Goal: Task Accomplishment & Management: Manage account settings

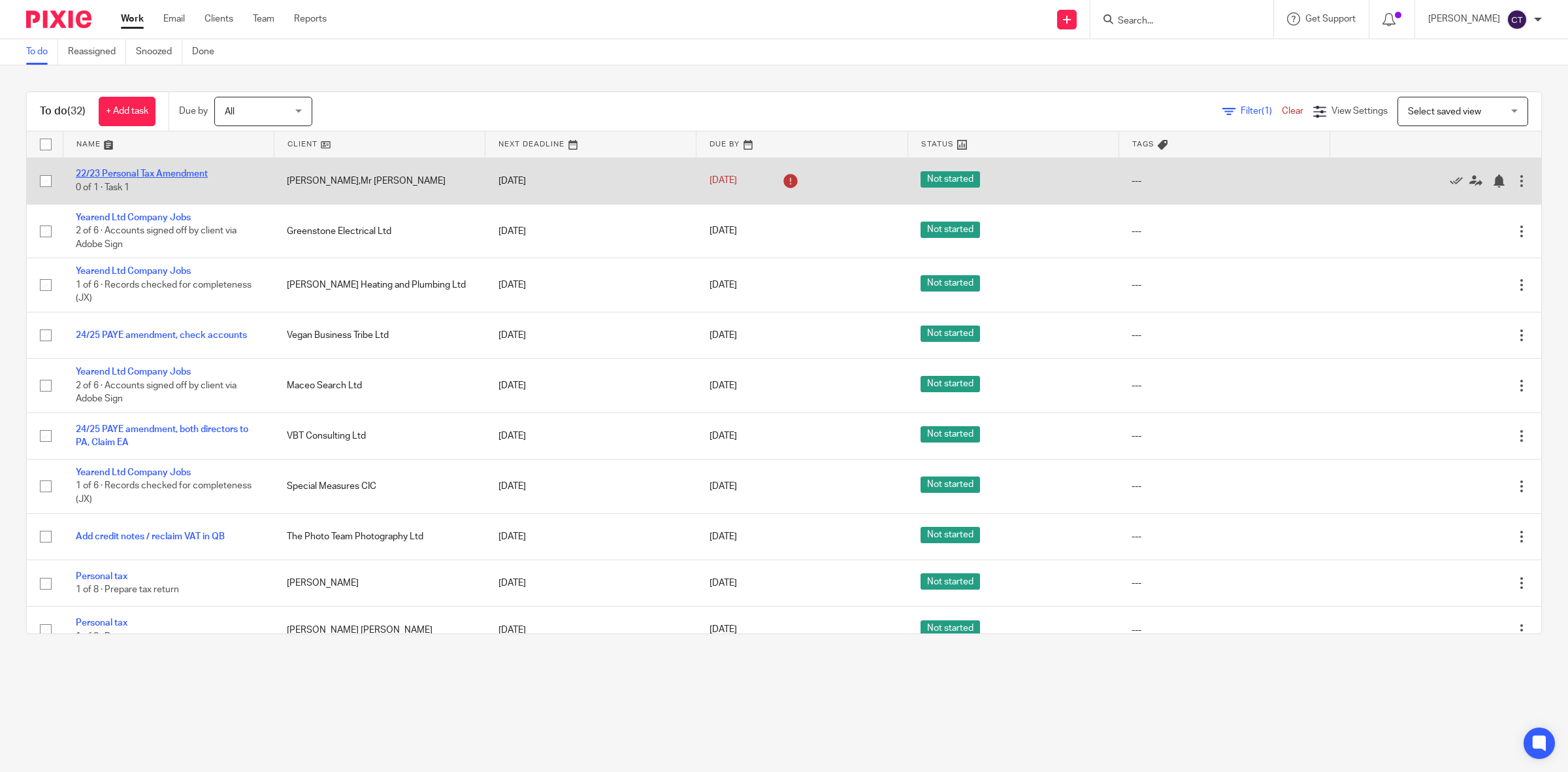
click at [203, 171] on link "22/23 Personal Tax Amendment" at bounding box center [142, 174] width 132 height 9
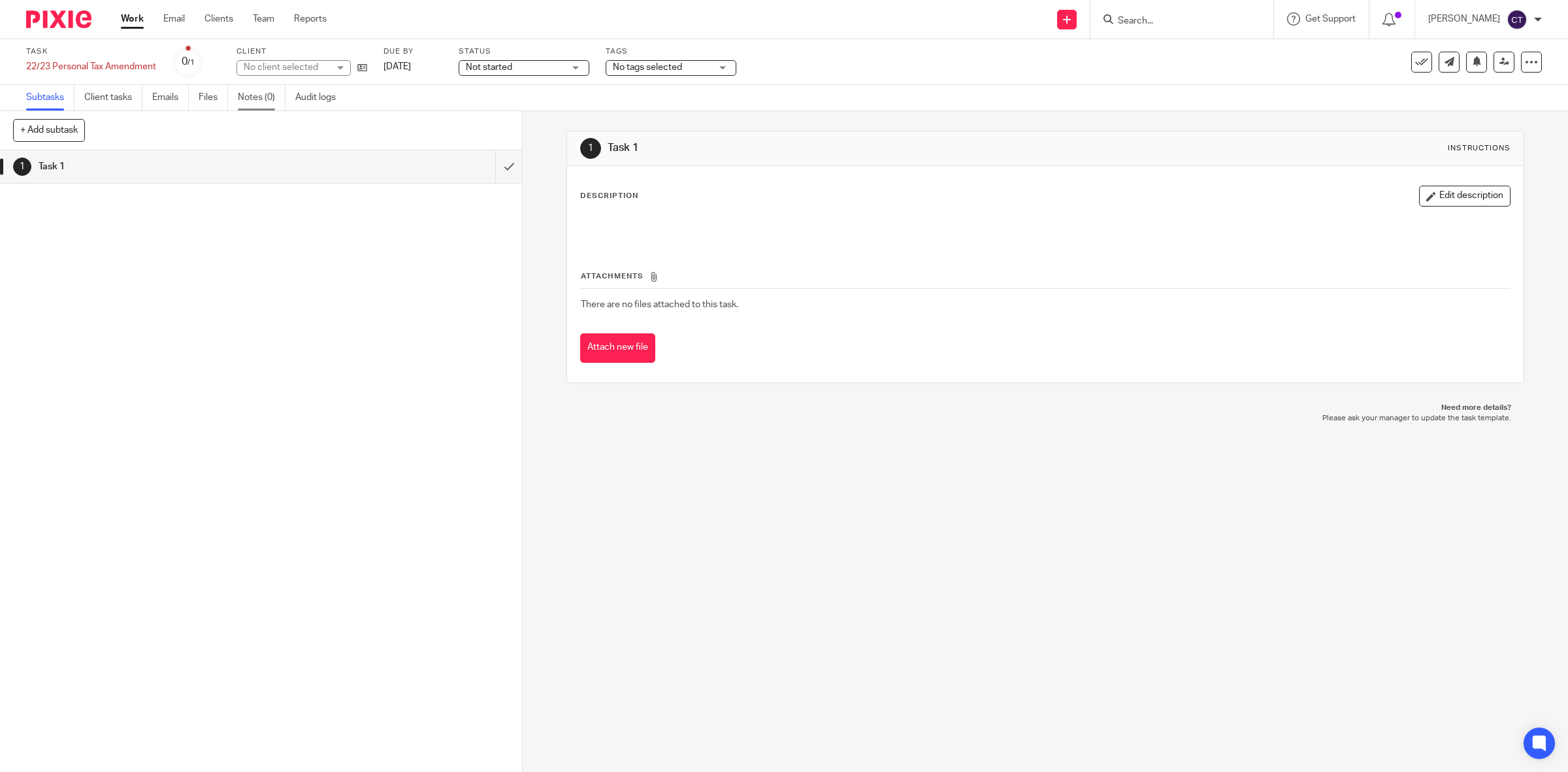
click at [266, 98] on link "Notes (0)" at bounding box center [261, 97] width 47 height 25
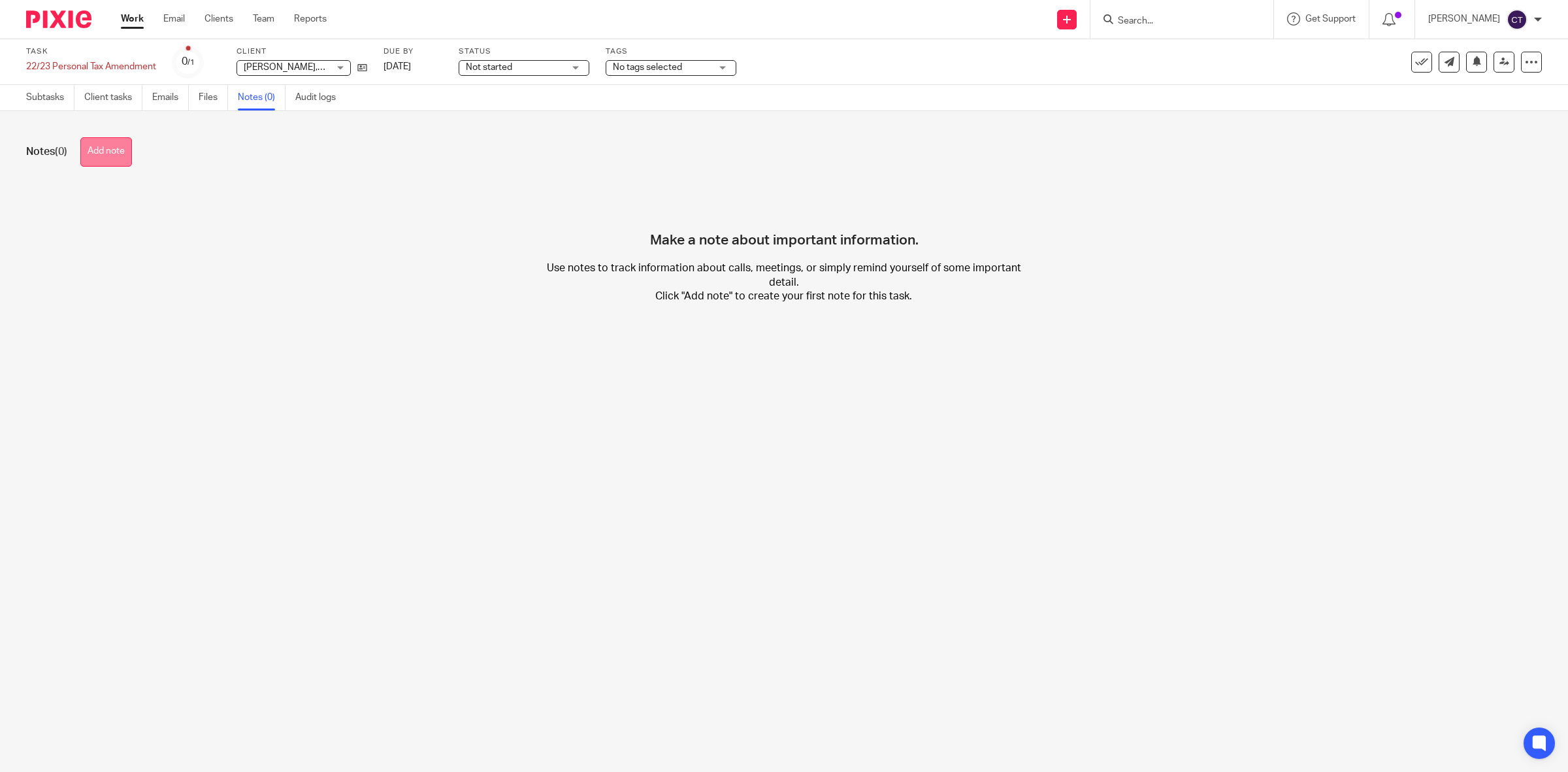
click at [106, 149] on button "Add note" at bounding box center [107, 152] width 52 height 30
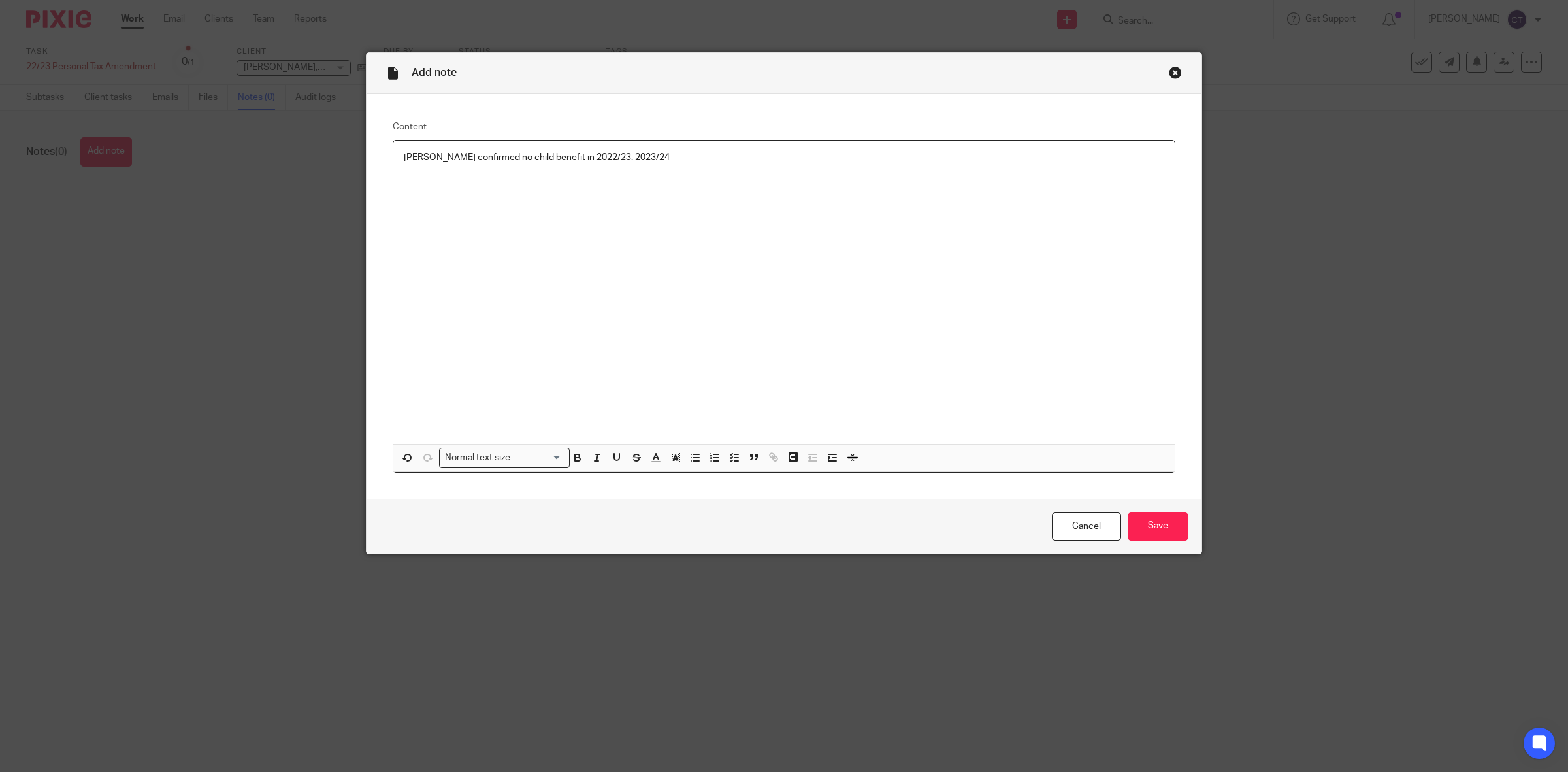
drag, startPoint x: 576, startPoint y: 155, endPoint x: 609, endPoint y: 137, distance: 37.6
click at [577, 154] on p "Mark confirmed no child benefit in 2022/23. 2023/24" at bounding box center [784, 157] width 761 height 13
click at [622, 158] on p "Mark confirmed no child benefit in 2022/23, 2023/24" at bounding box center [784, 157] width 761 height 13
click at [1158, 518] on input "Save" at bounding box center [1157, 526] width 60 height 28
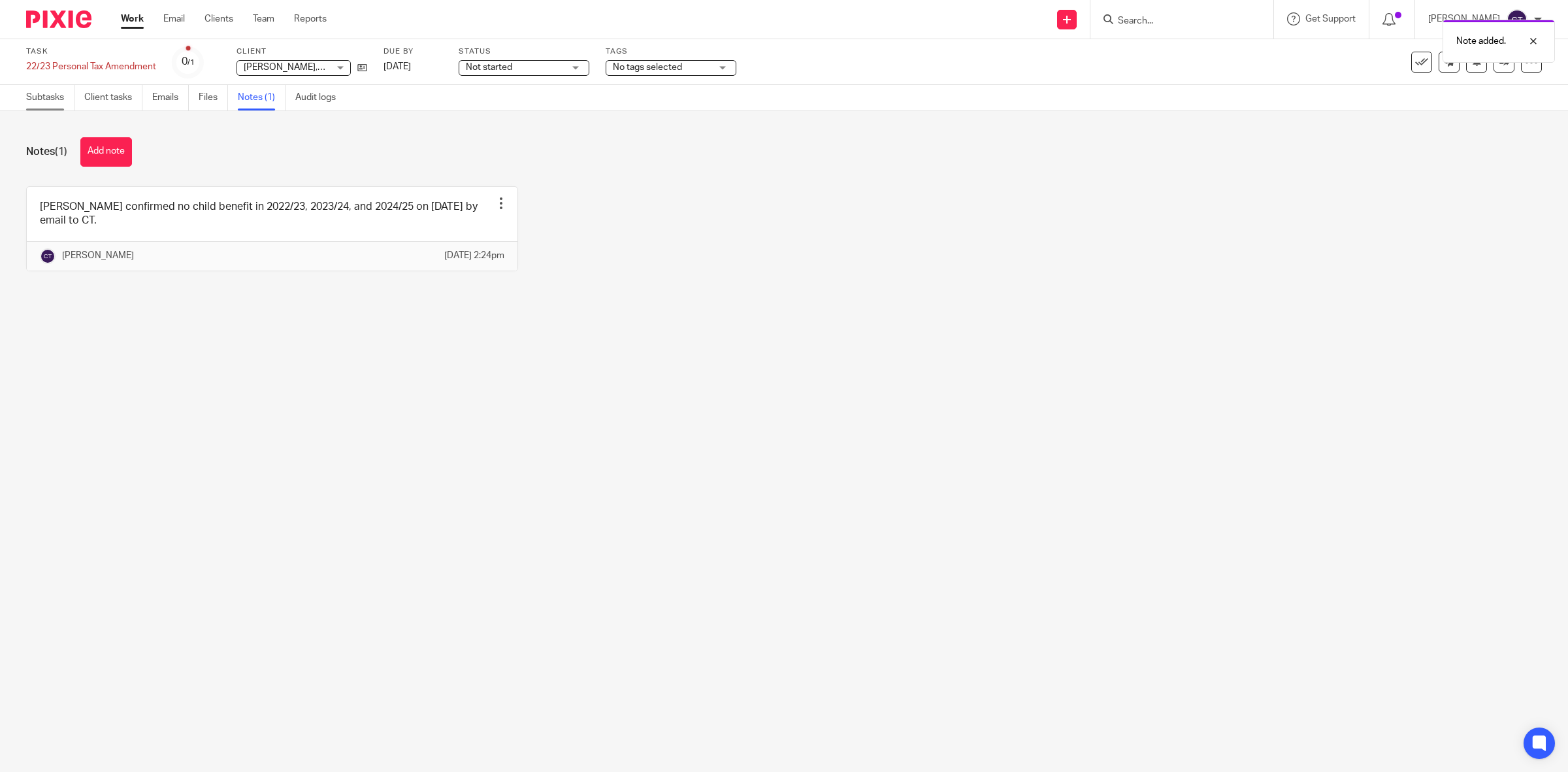
click at [33, 90] on link "Subtasks" at bounding box center [50, 97] width 48 height 25
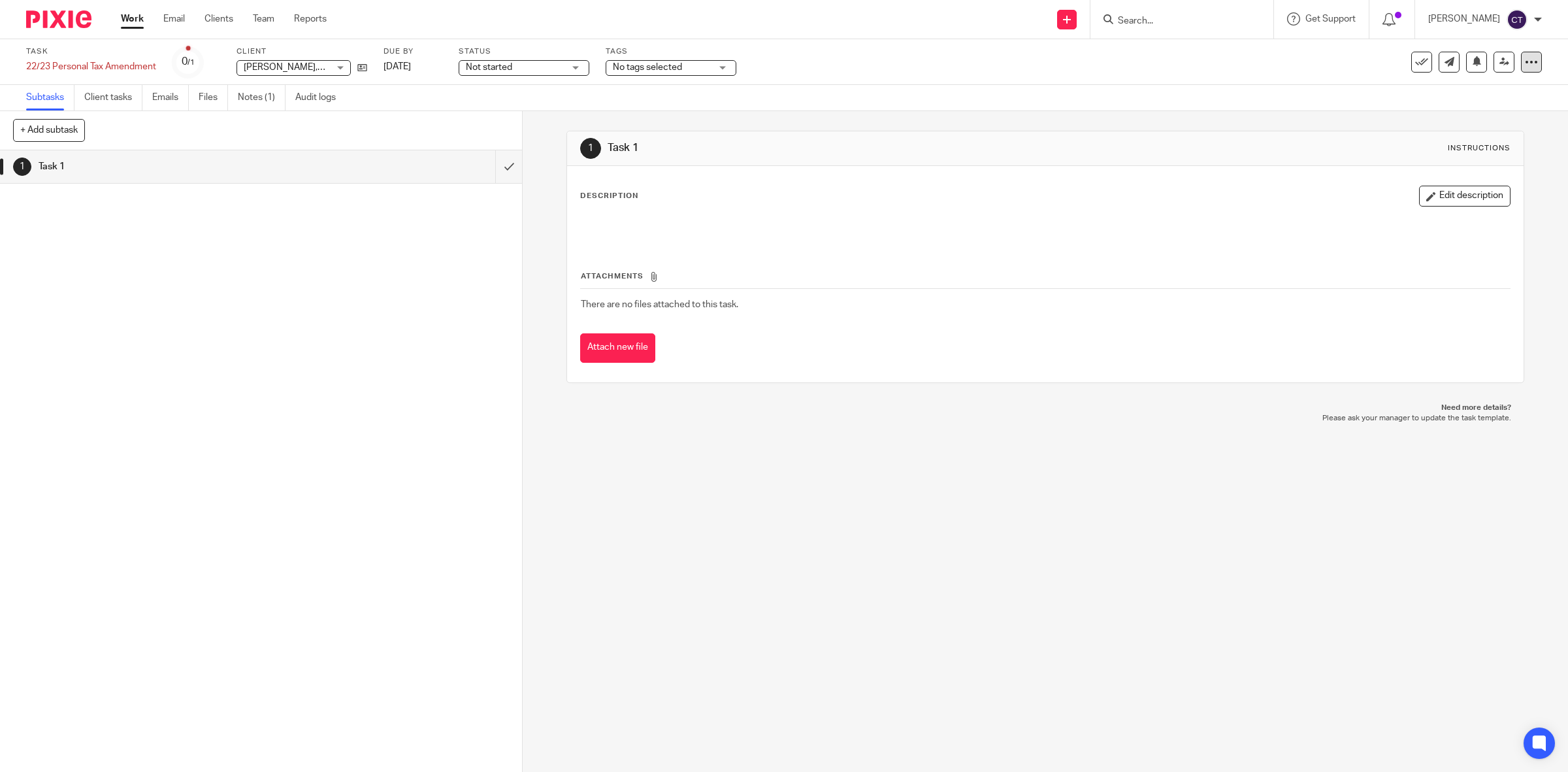
click at [1525, 62] on icon at bounding box center [1532, 62] width 13 height 13
click at [1470, 134] on link "Advanced task editor" at bounding box center [1470, 133] width 86 height 9
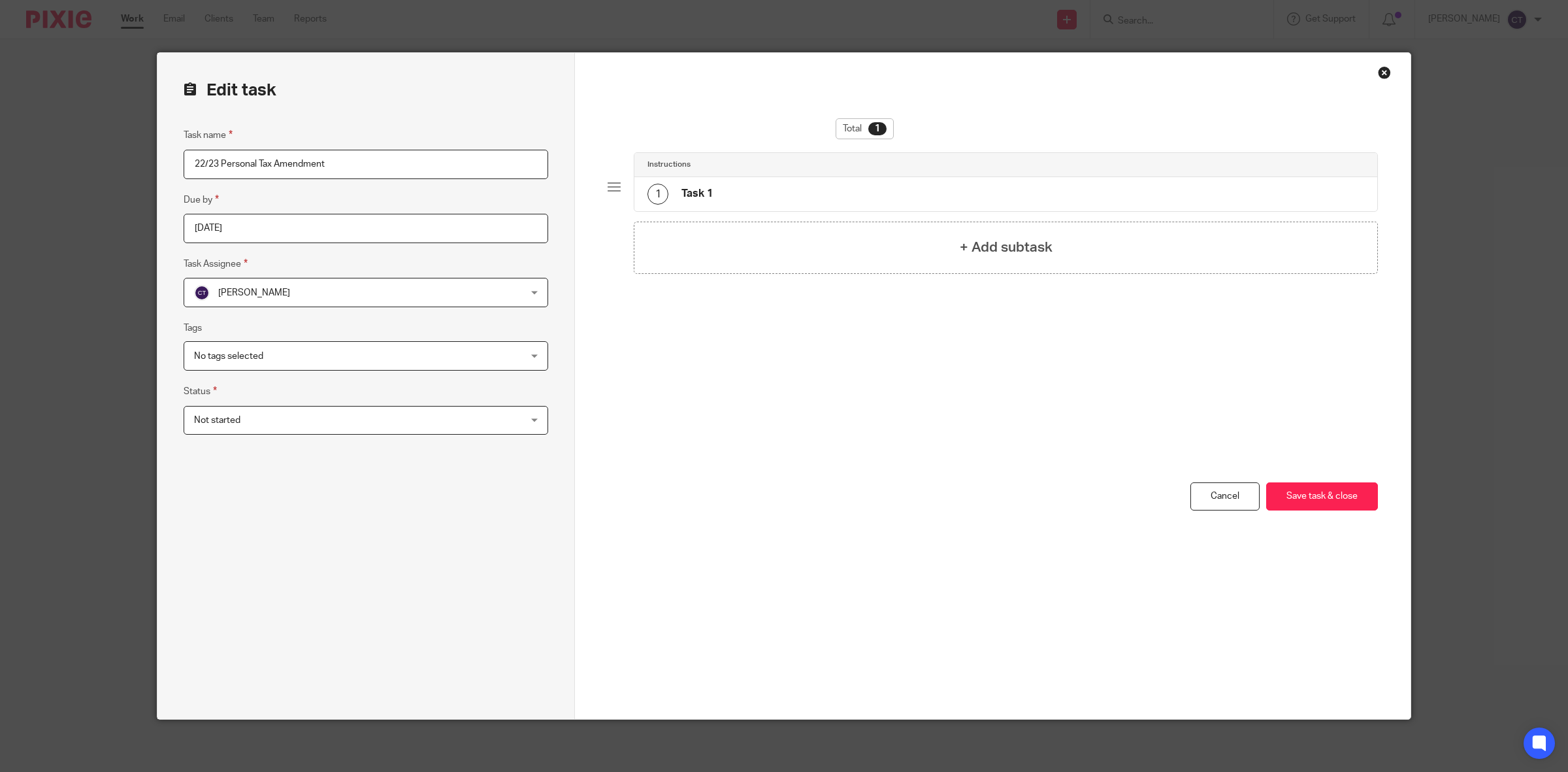
click at [702, 193] on h4 "Task 1" at bounding box center [698, 193] width 32 height 14
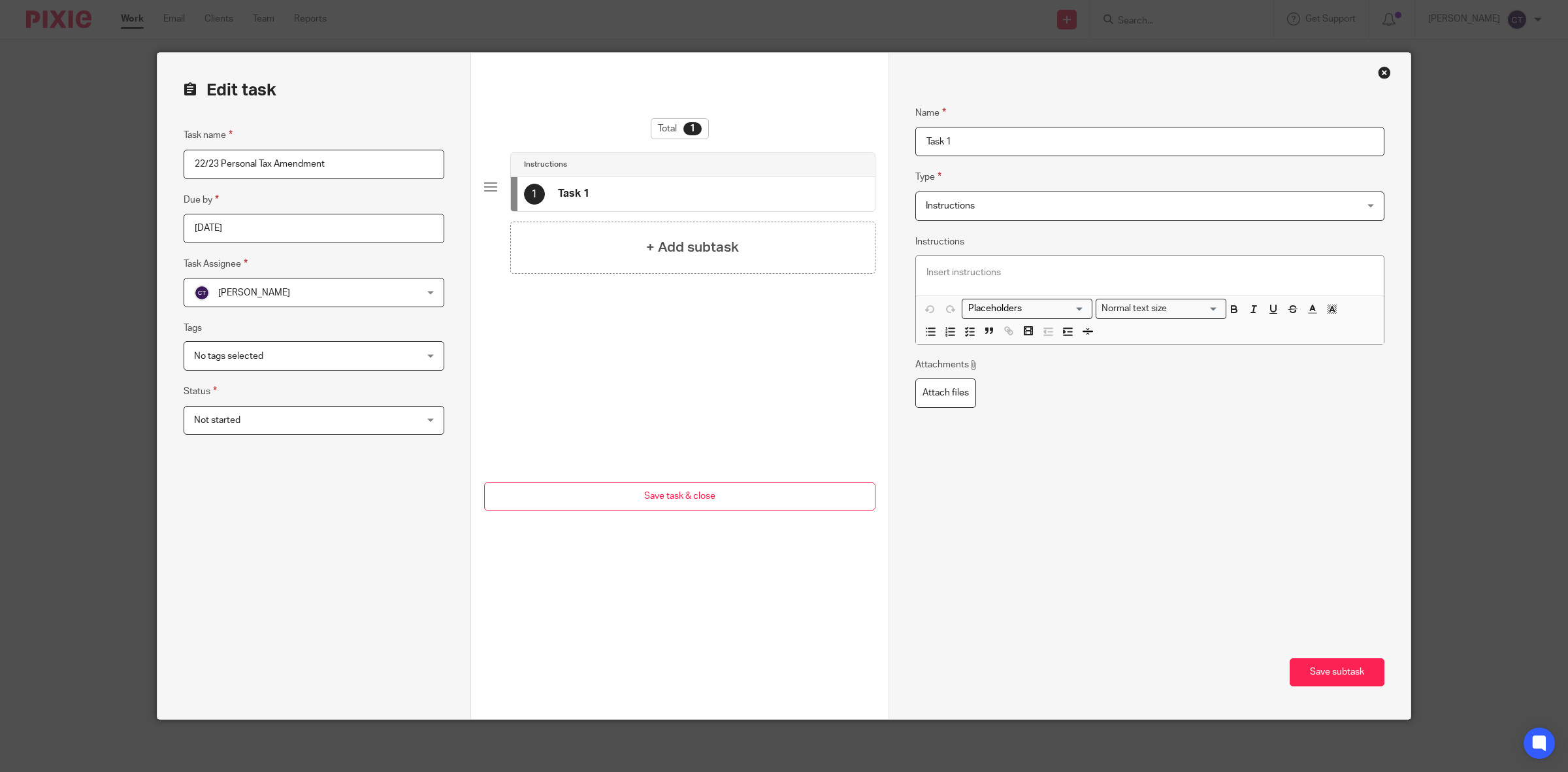
drag, startPoint x: 993, startPoint y: 134, endPoint x: 814, endPoint y: 146, distance: 179.4
click at [814, 146] on form "Edit task Task name 22/23 Personal Tax Amendment Due by [DATE] Task Assignee [P…" at bounding box center [784, 386] width 1253 height 666
type input "a"
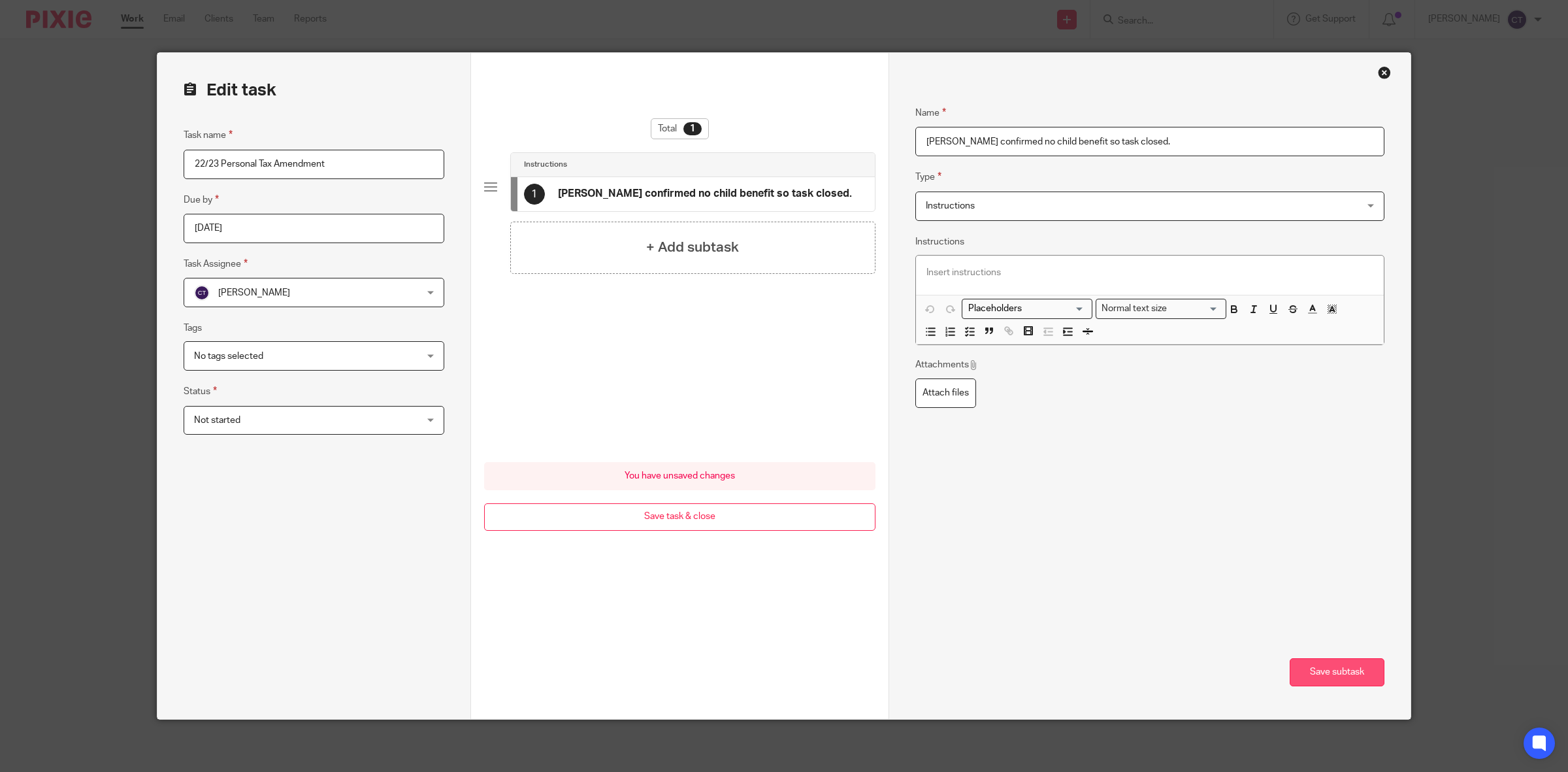
type input "[PERSON_NAME] confirmed no child benefit so task closed."
click at [1326, 677] on button "Save subtask" at bounding box center [1338, 672] width 95 height 28
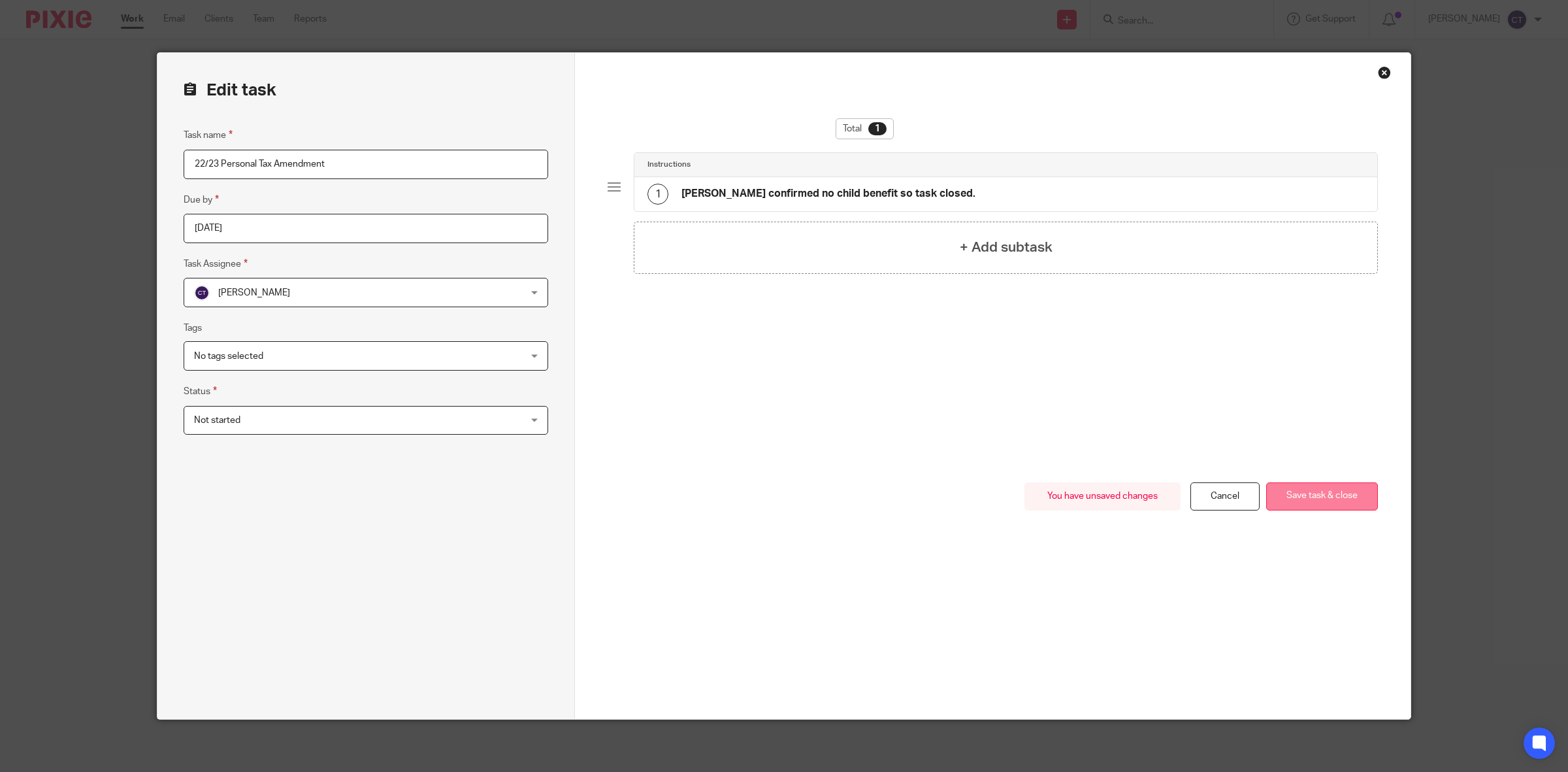
click at [1334, 489] on button "Save task & close" at bounding box center [1322, 496] width 111 height 28
click at [1335, 493] on button "Save task & close" at bounding box center [1322, 496] width 111 height 28
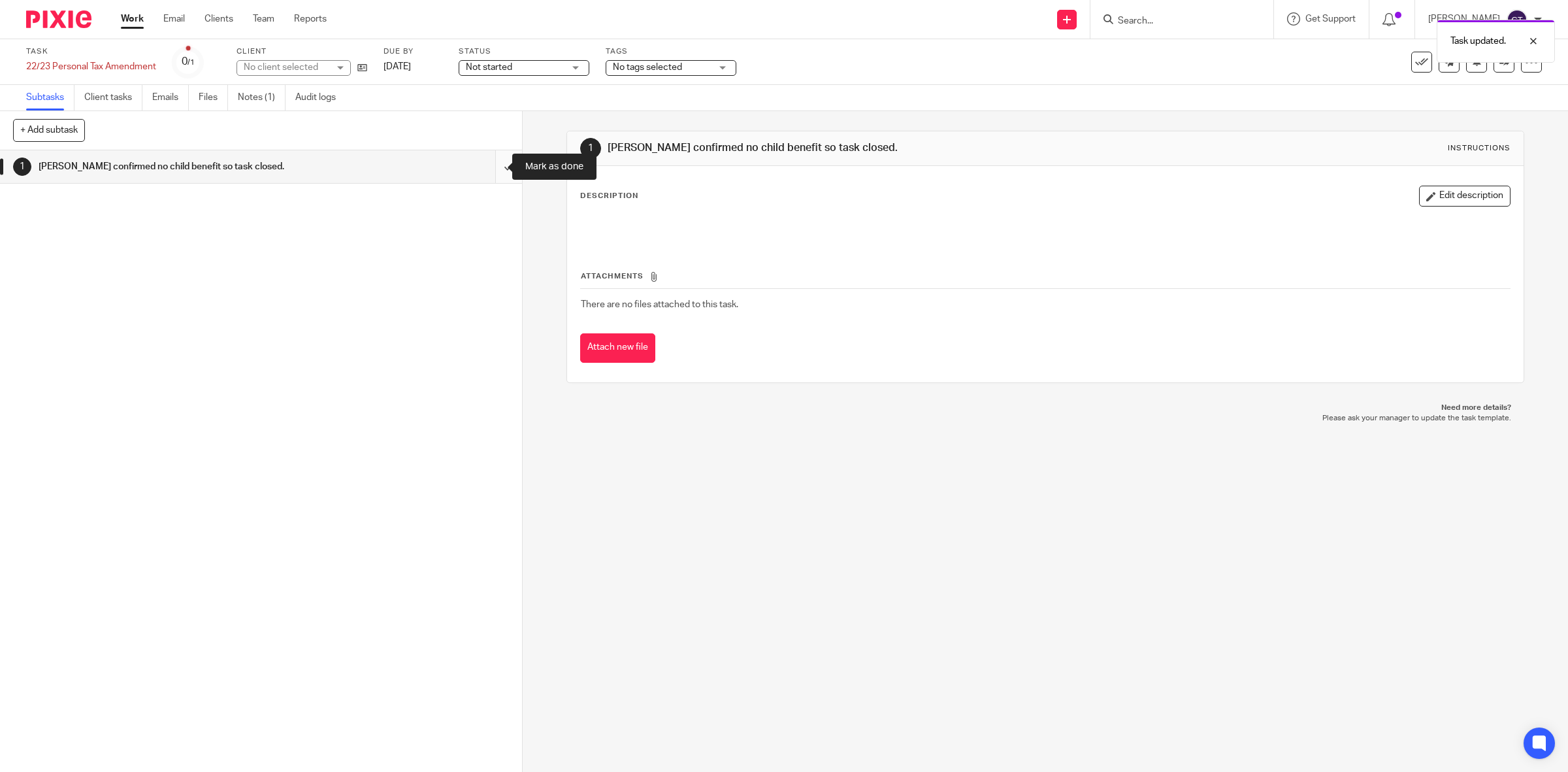
click at [491, 168] on input "submit" at bounding box center [261, 166] width 522 height 33
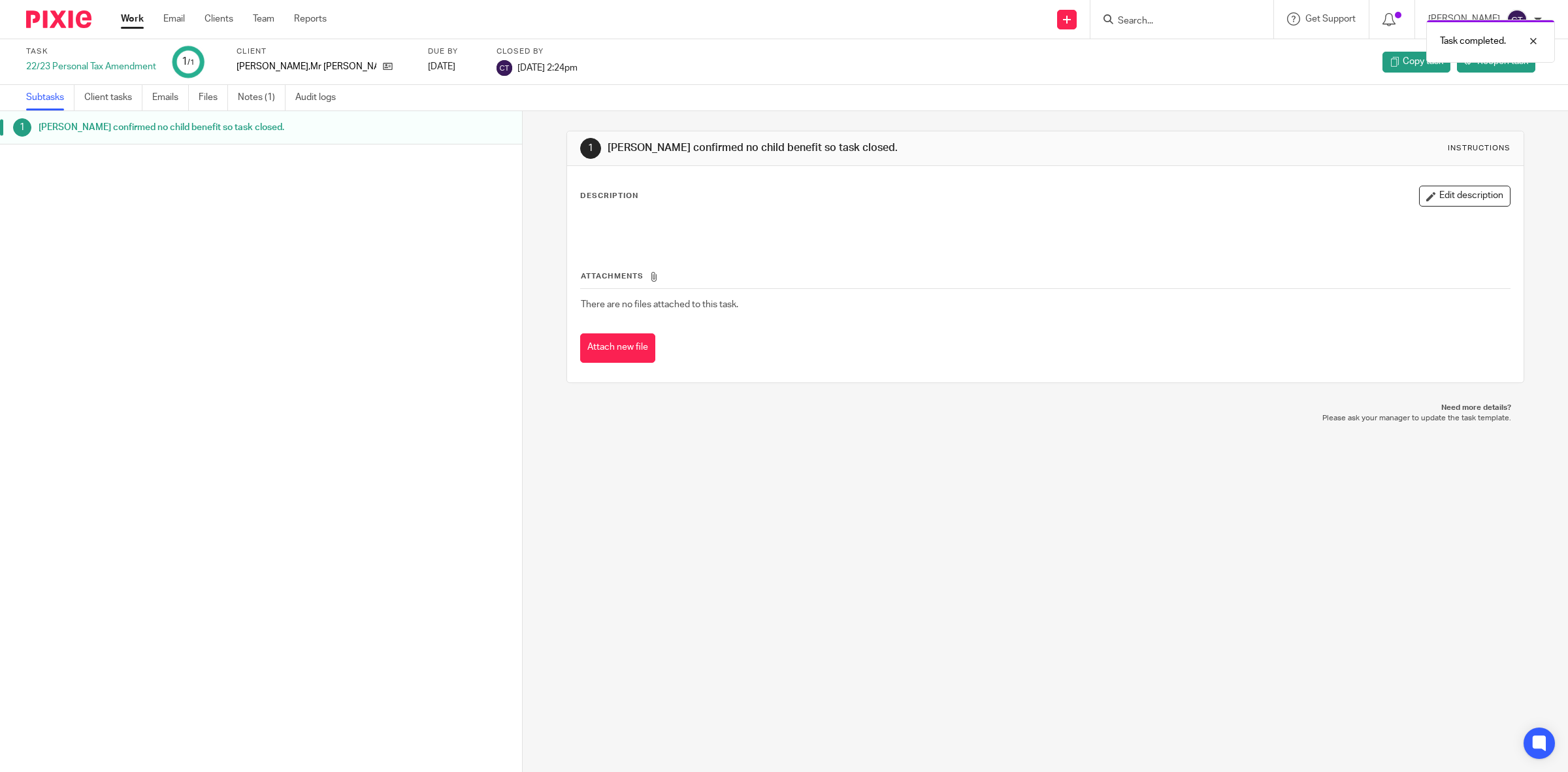
click at [127, 20] on link "Work" at bounding box center [132, 19] width 23 height 13
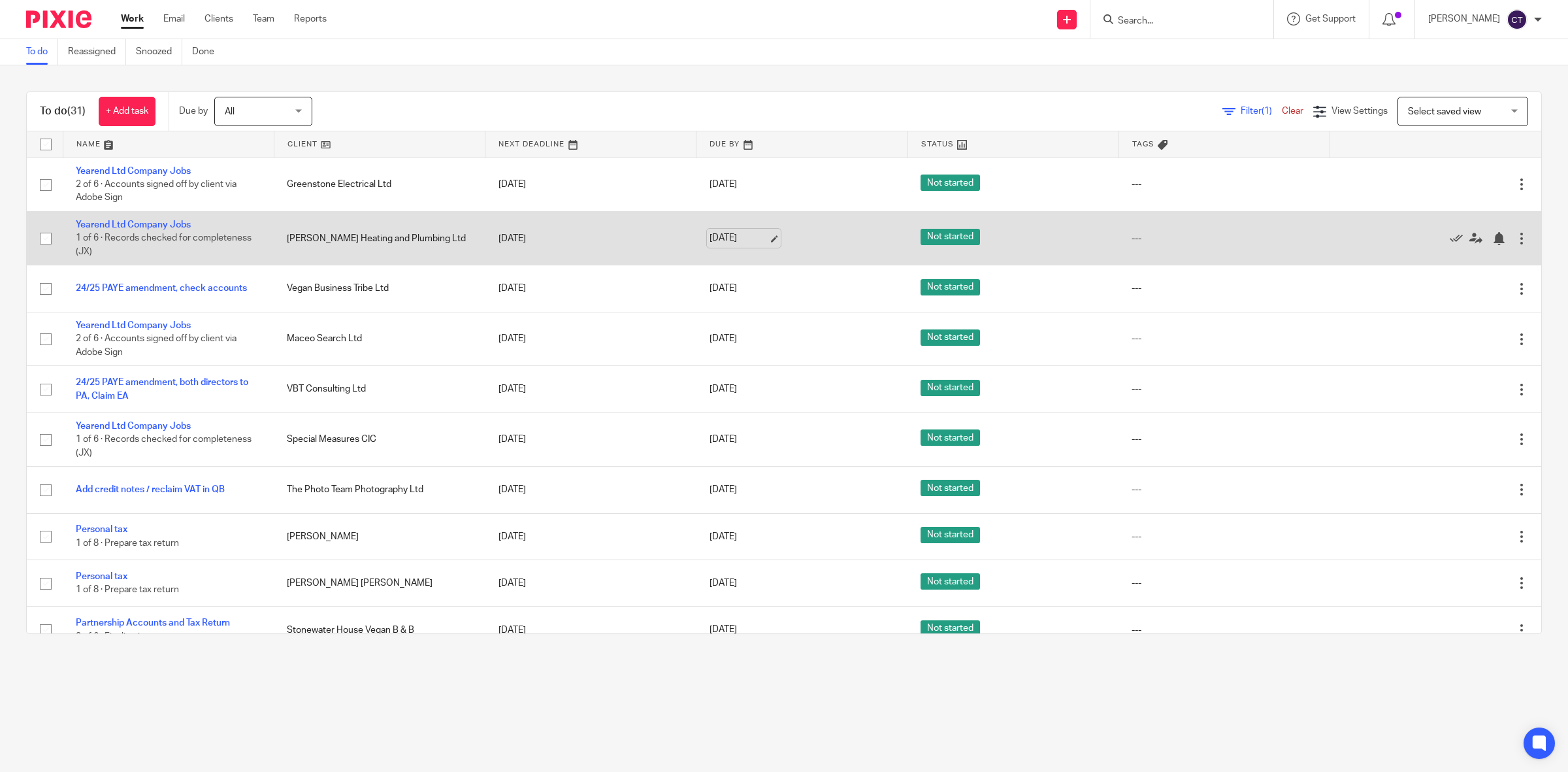
click at [739, 237] on link "[DATE]" at bounding box center [738, 238] width 59 height 14
